Goal: Information Seeking & Learning: Learn about a topic

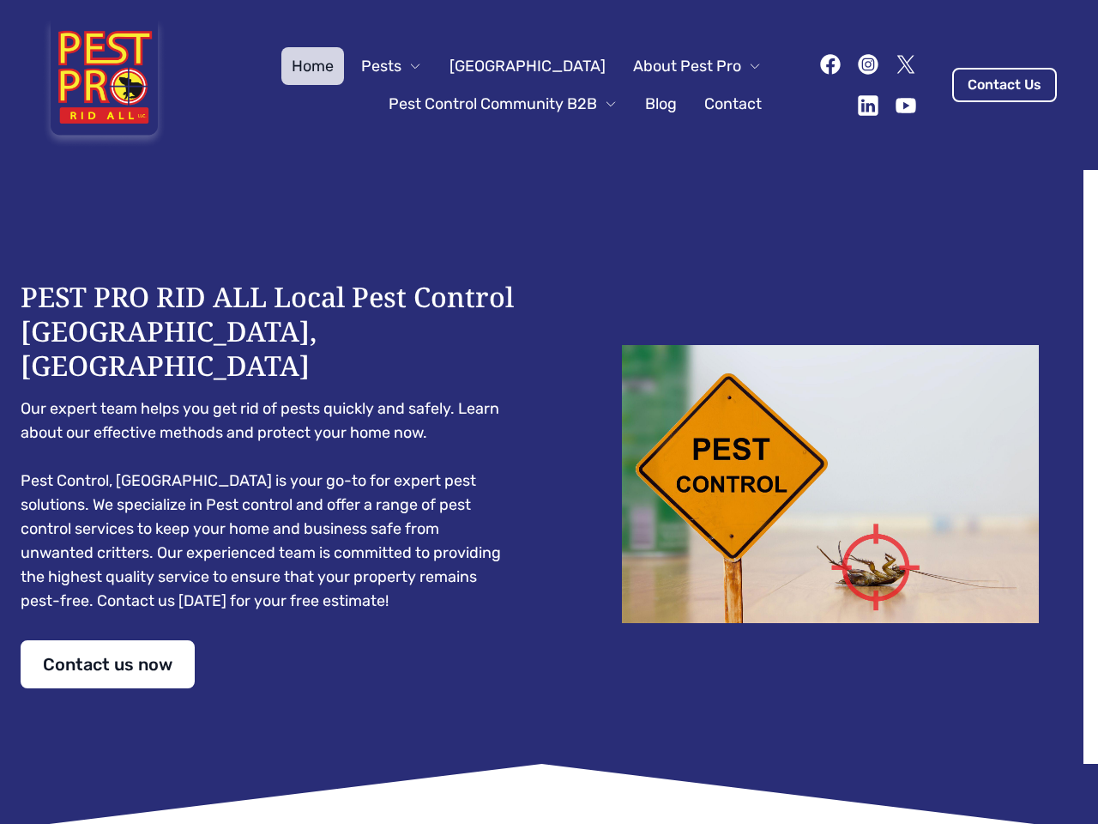
click at [549, 412] on div "PEST PRO RID ALL Local Pest Control [GEOGRAPHIC_DATA], [GEOGRAPHIC_DATA] Our ex…" at bounding box center [549, 484] width 1057 height 408
click at [402, 66] on span "Pests" at bounding box center [381, 66] width 40 height 24
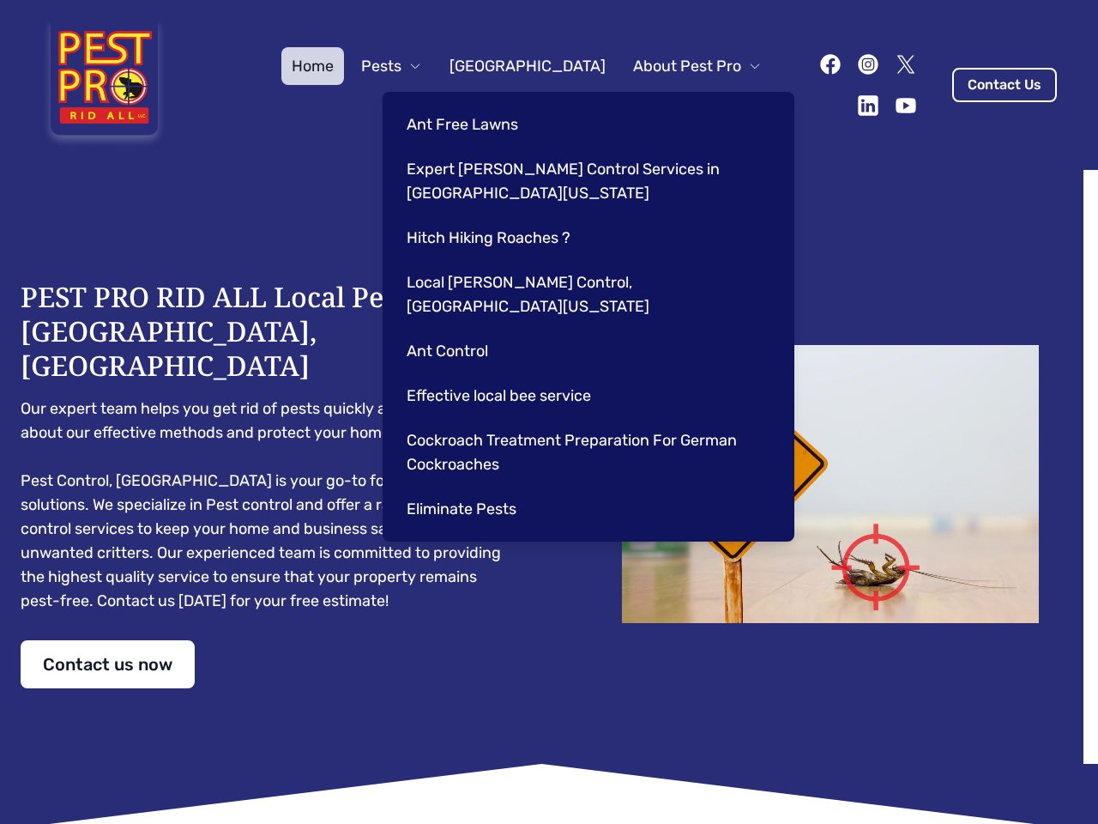
click at [680, 66] on span "About Pest Pro" at bounding box center [687, 66] width 108 height 24
click at [486, 104] on div "Ant Free Lawns Expert [PERSON_NAME] Control Services in [GEOGRAPHIC_DATA] [US_S…" at bounding box center [589, 317] width 412 height 450
